Goal: Information Seeking & Learning: Find specific fact

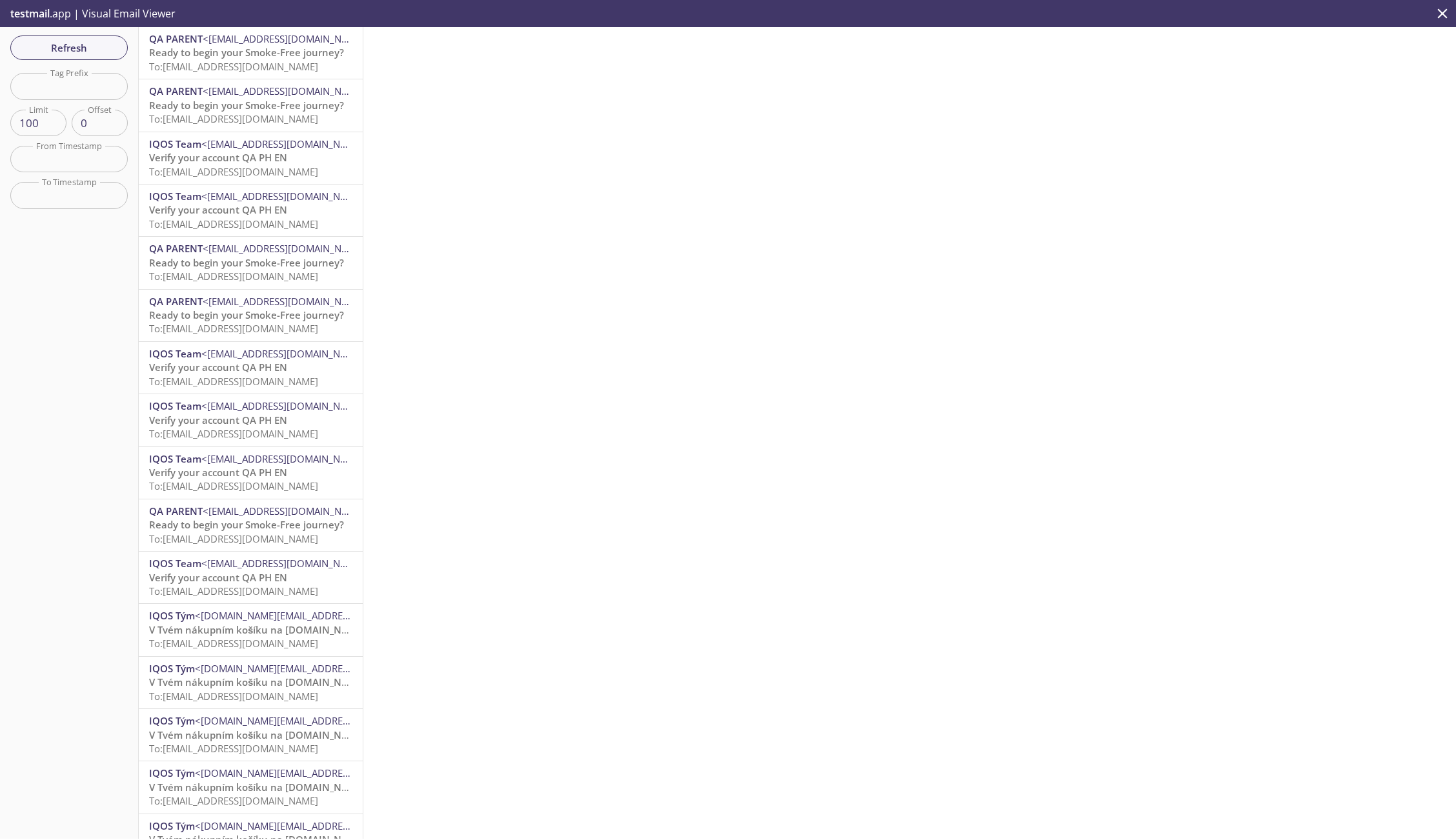
click at [58, 81] on input "text" at bounding box center [68, 86] width 117 height 26
paste input "email_de_uvt_000"
type input "email_de_uvt_000"
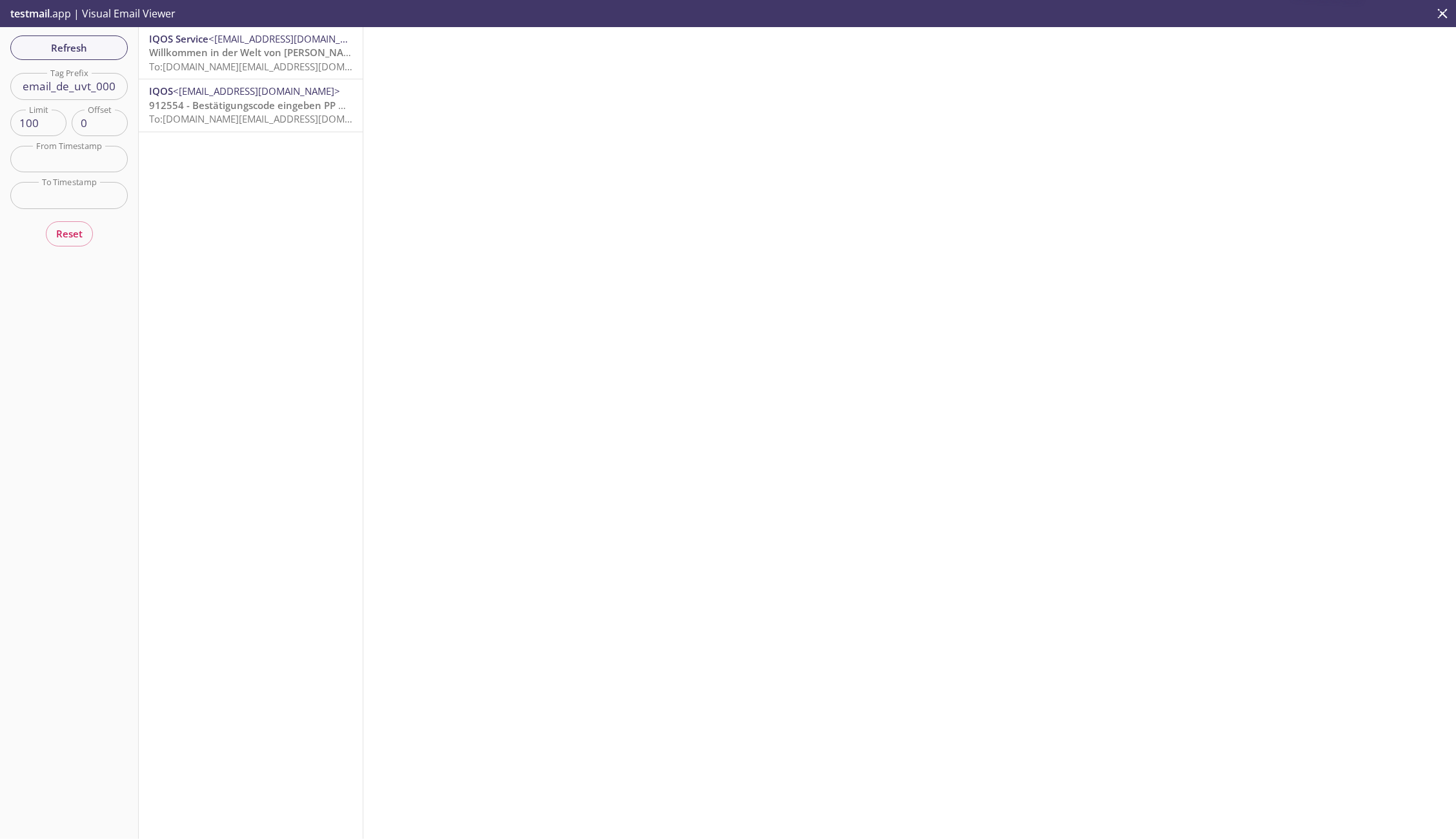
click at [66, 87] on input "email_de_uvt_000" at bounding box center [68, 86] width 117 height 26
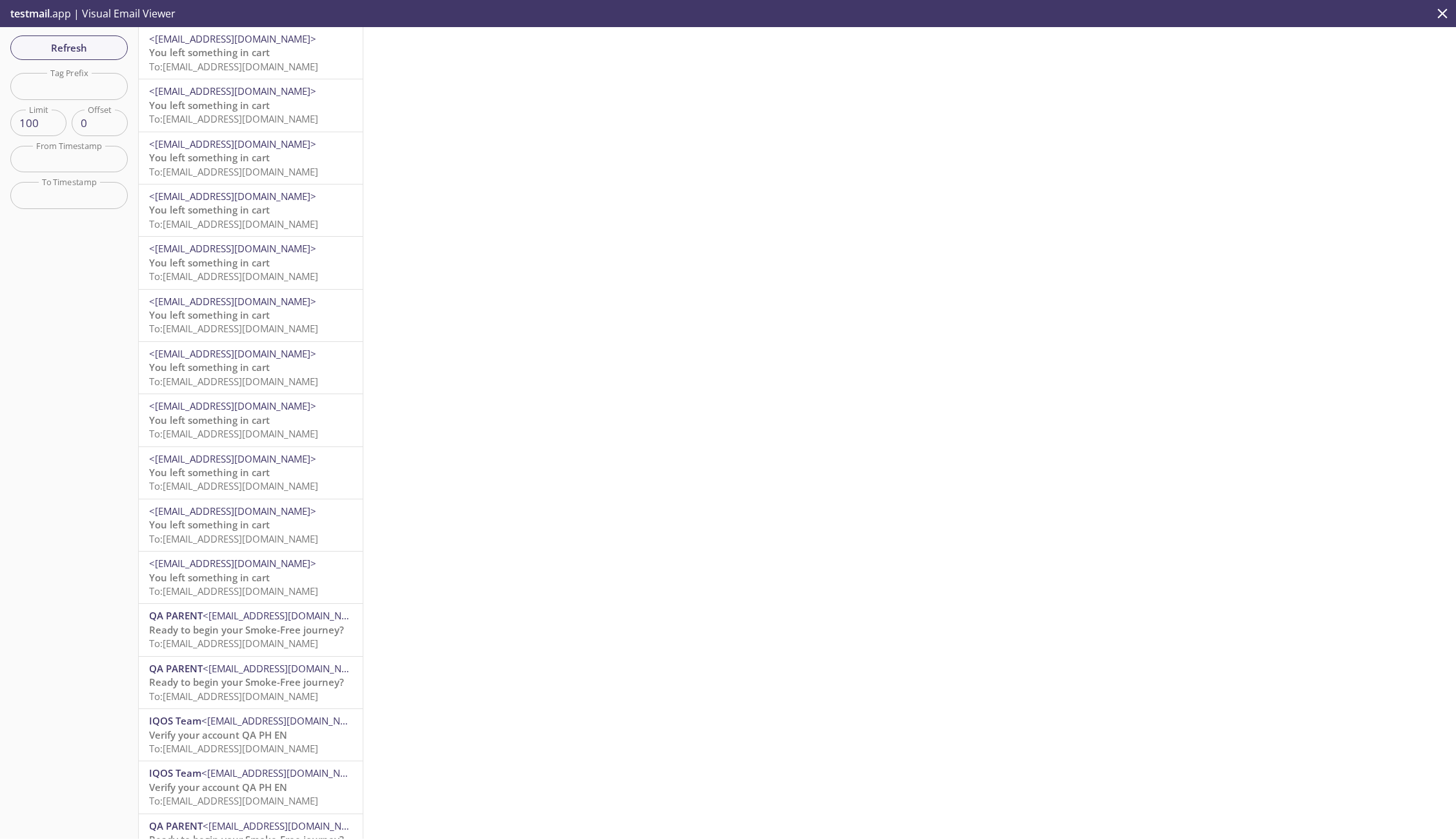
click at [78, 89] on input "text" at bounding box center [68, 86] width 117 height 26
paste input "email_de_dcxlylt-2430"
type input "email_de_dcxlylt-2430"
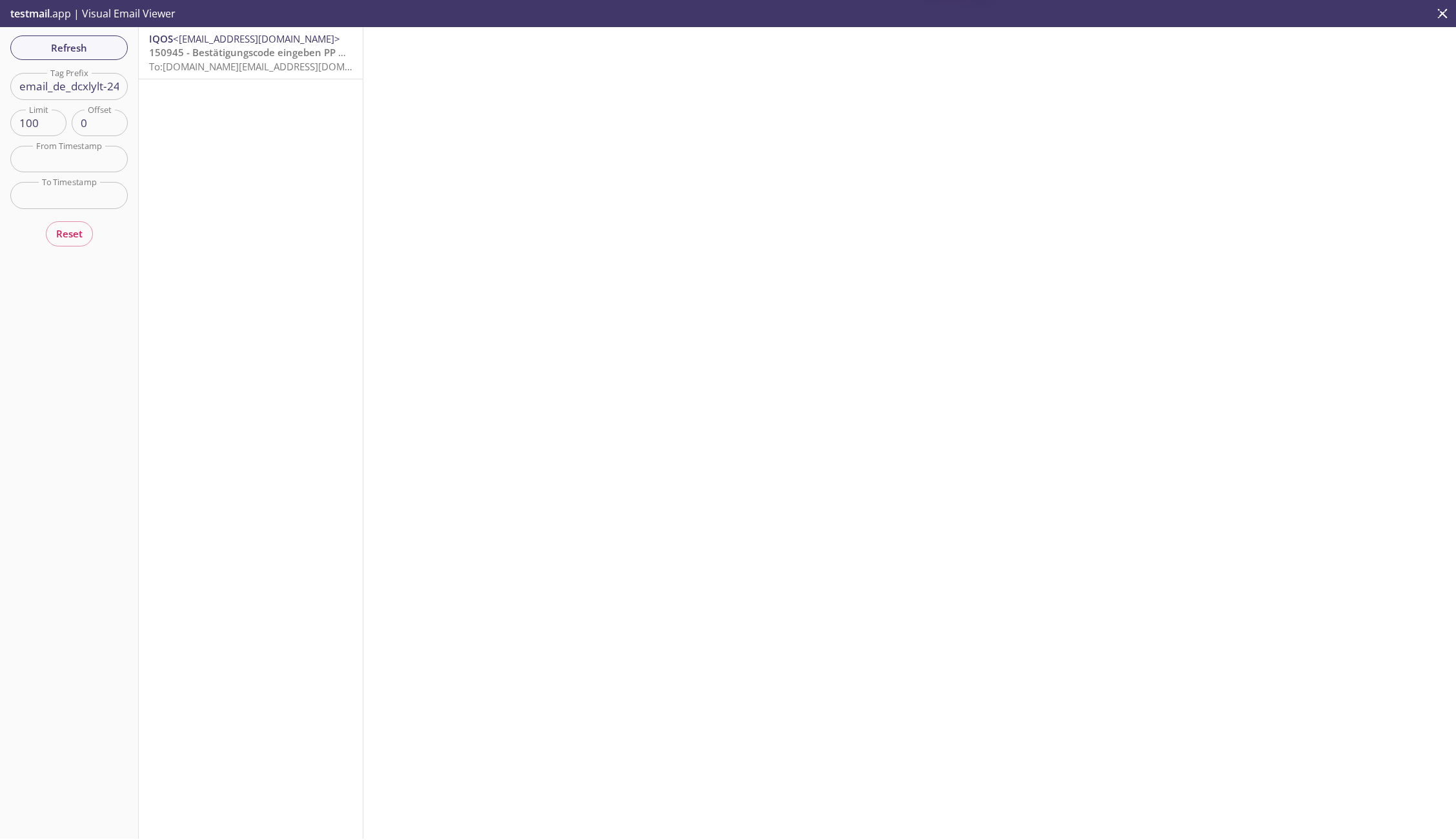
click at [243, 46] on span "150945 - Bestätigungscode eingeben PP DE DE IQOS FINAL" at bounding box center [285, 52] width 273 height 13
